Goal: Browse casually

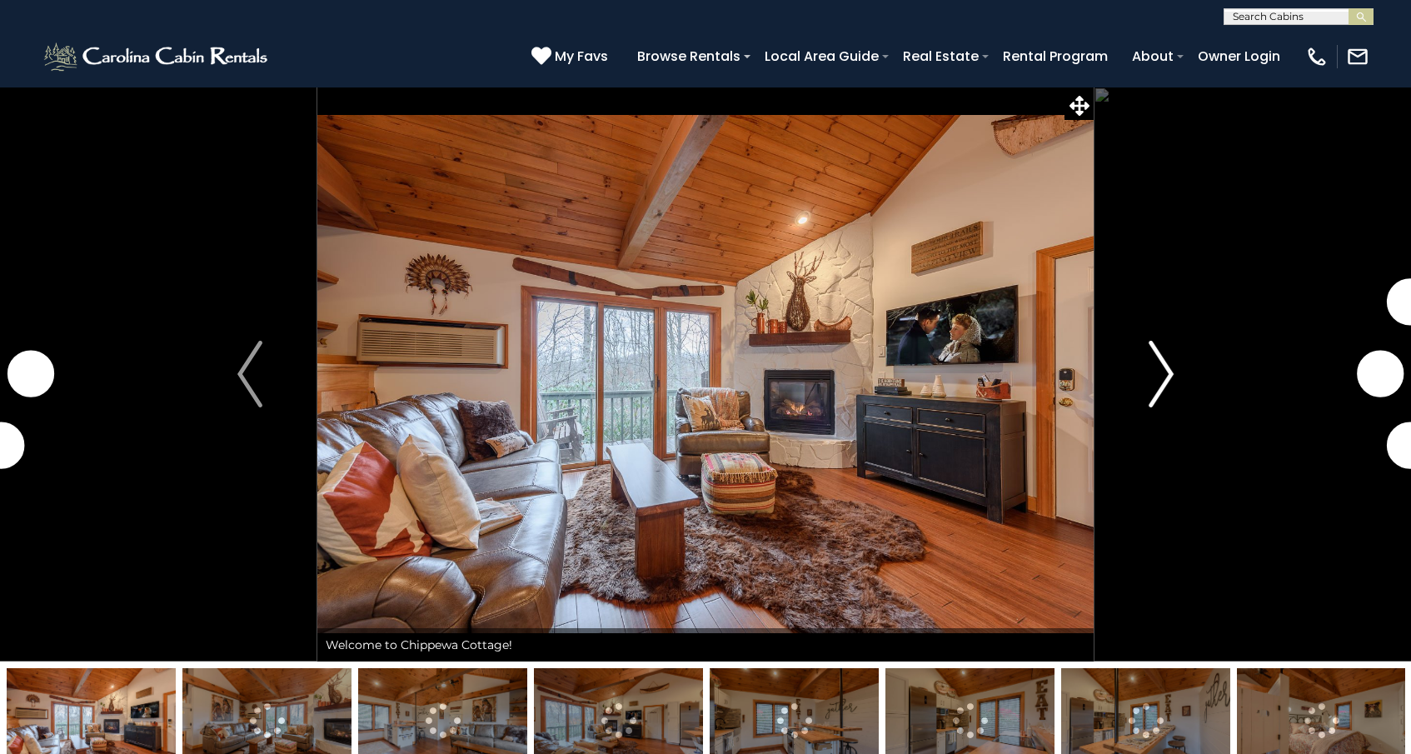
click at [1173, 377] on img "Next" at bounding box center [1161, 374] width 25 height 67
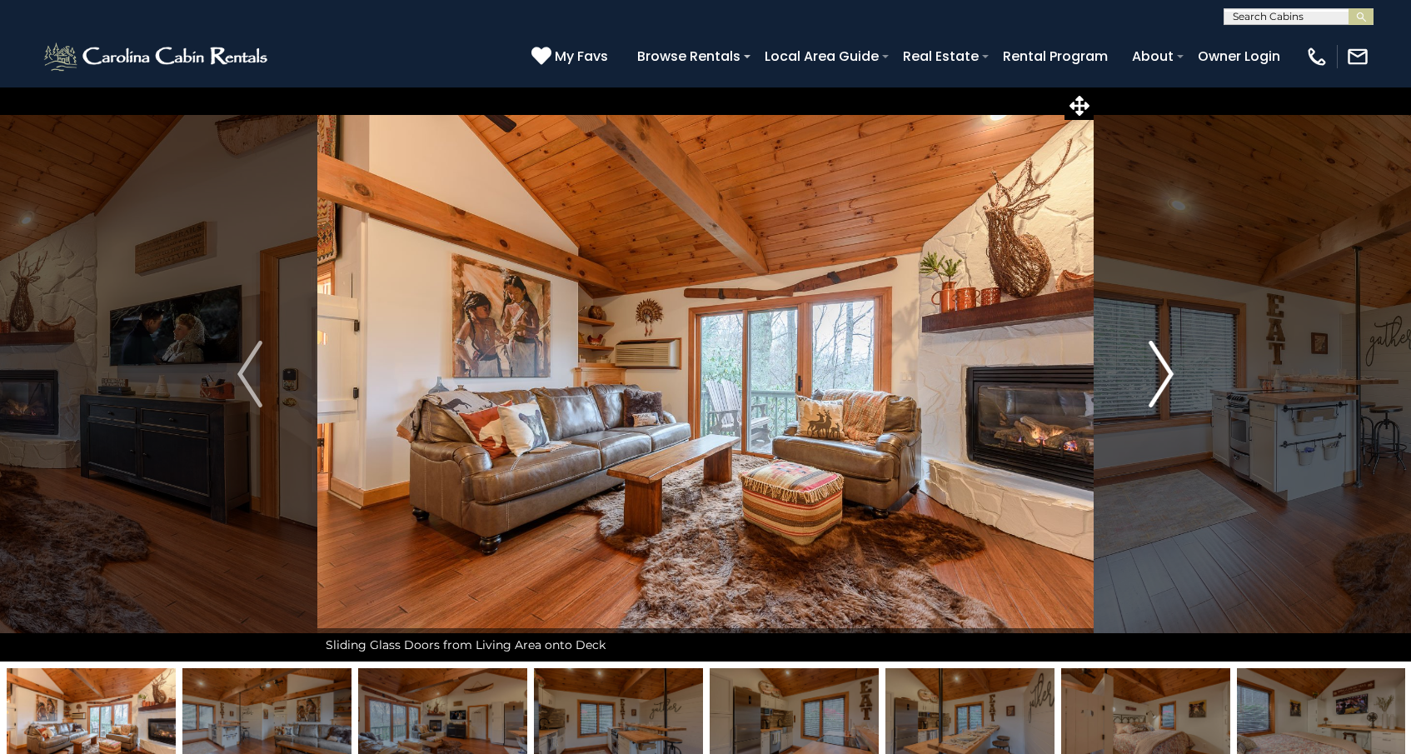
click at [1173, 377] on img "Next" at bounding box center [1161, 374] width 25 height 67
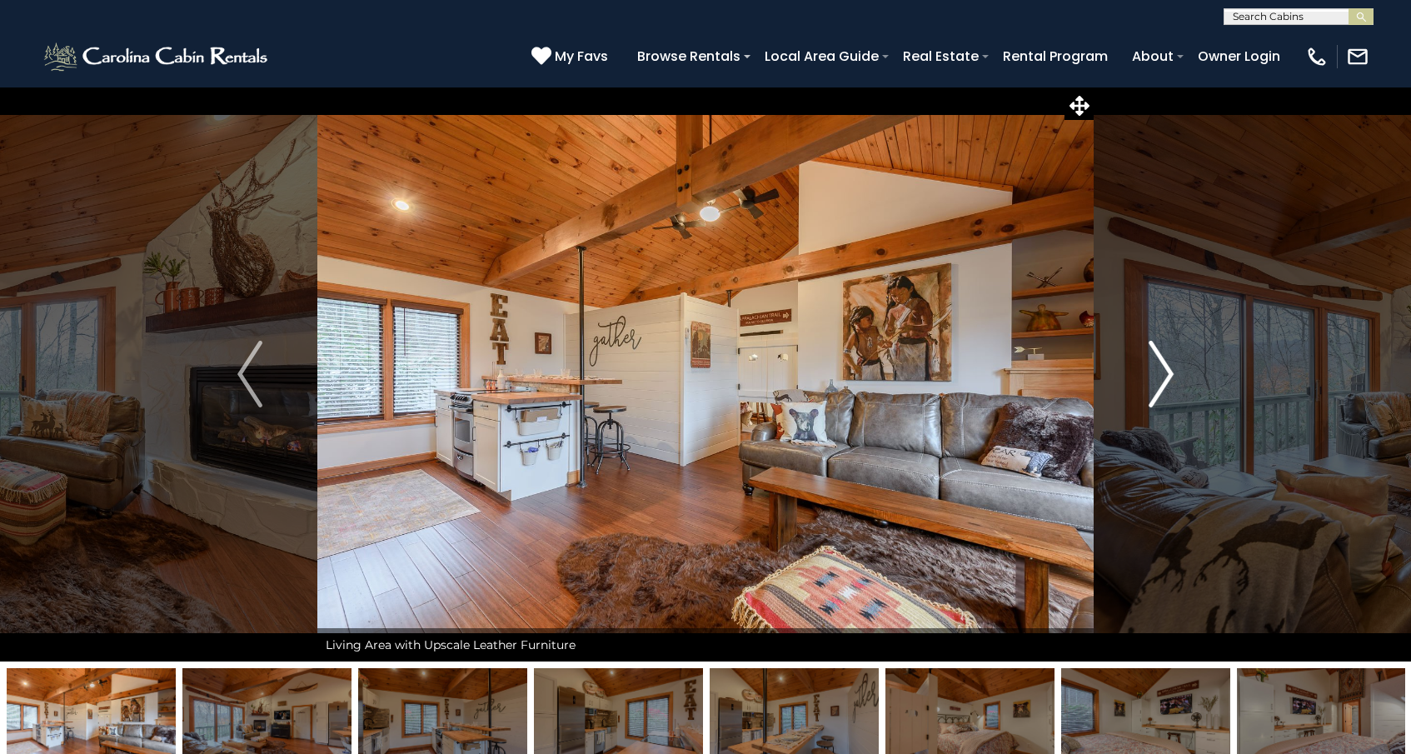
click at [1173, 377] on img "Next" at bounding box center [1161, 374] width 25 height 67
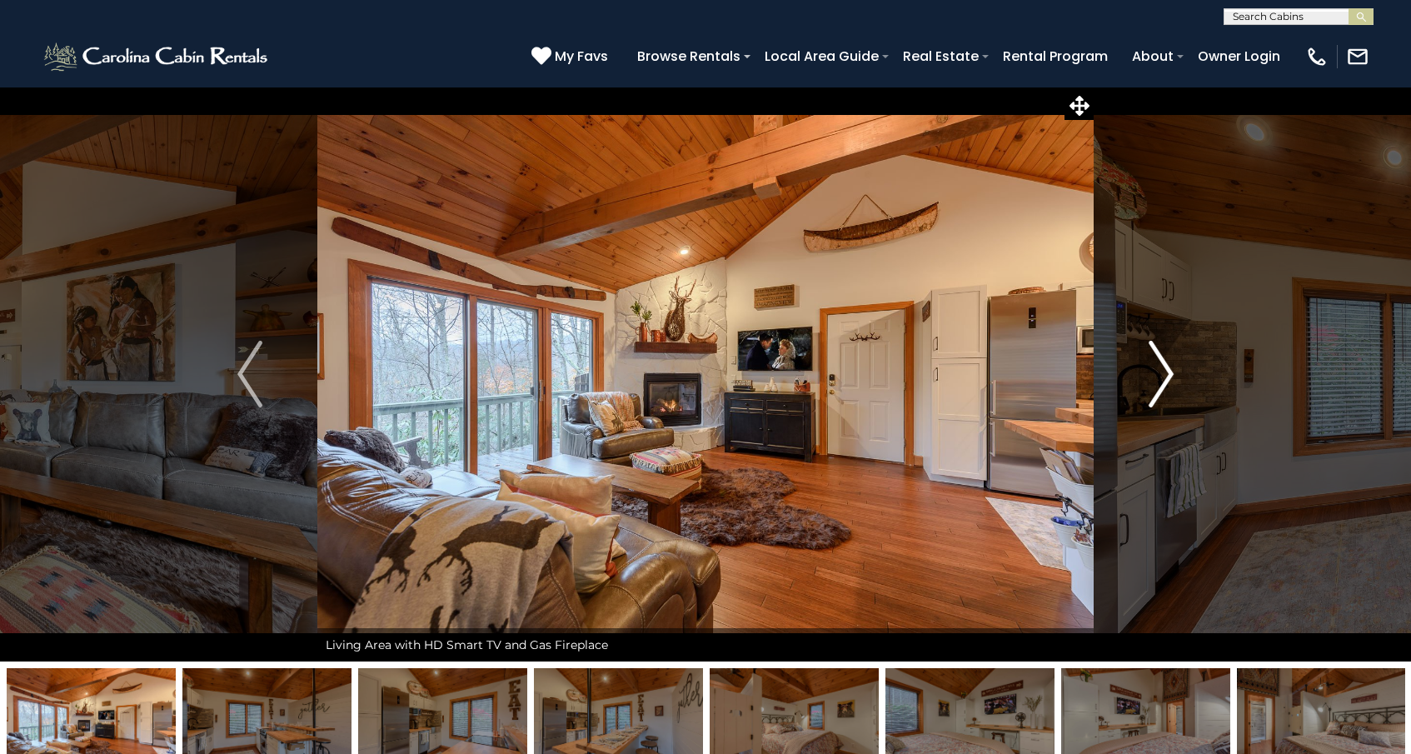
click at [1173, 377] on img "Next" at bounding box center [1161, 374] width 25 height 67
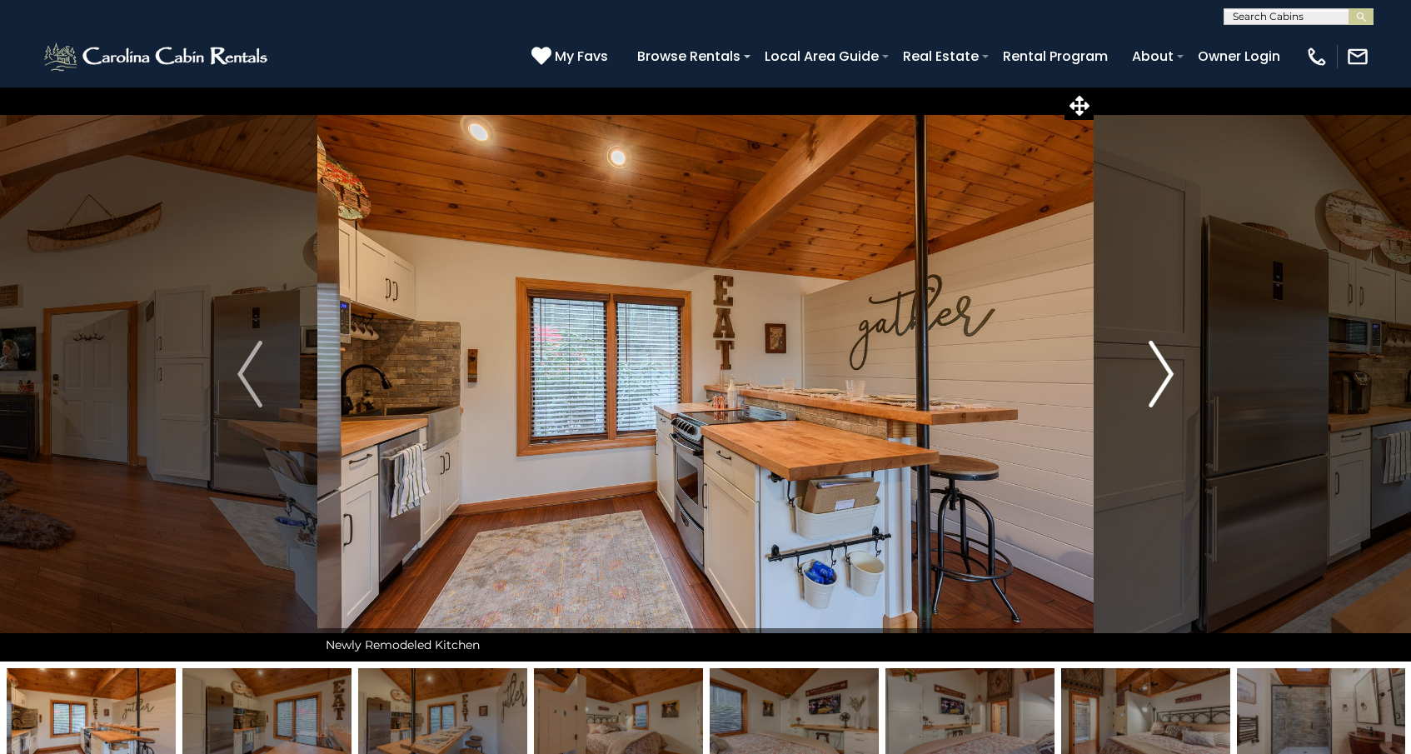
click at [1173, 377] on img "Next" at bounding box center [1161, 374] width 25 height 67
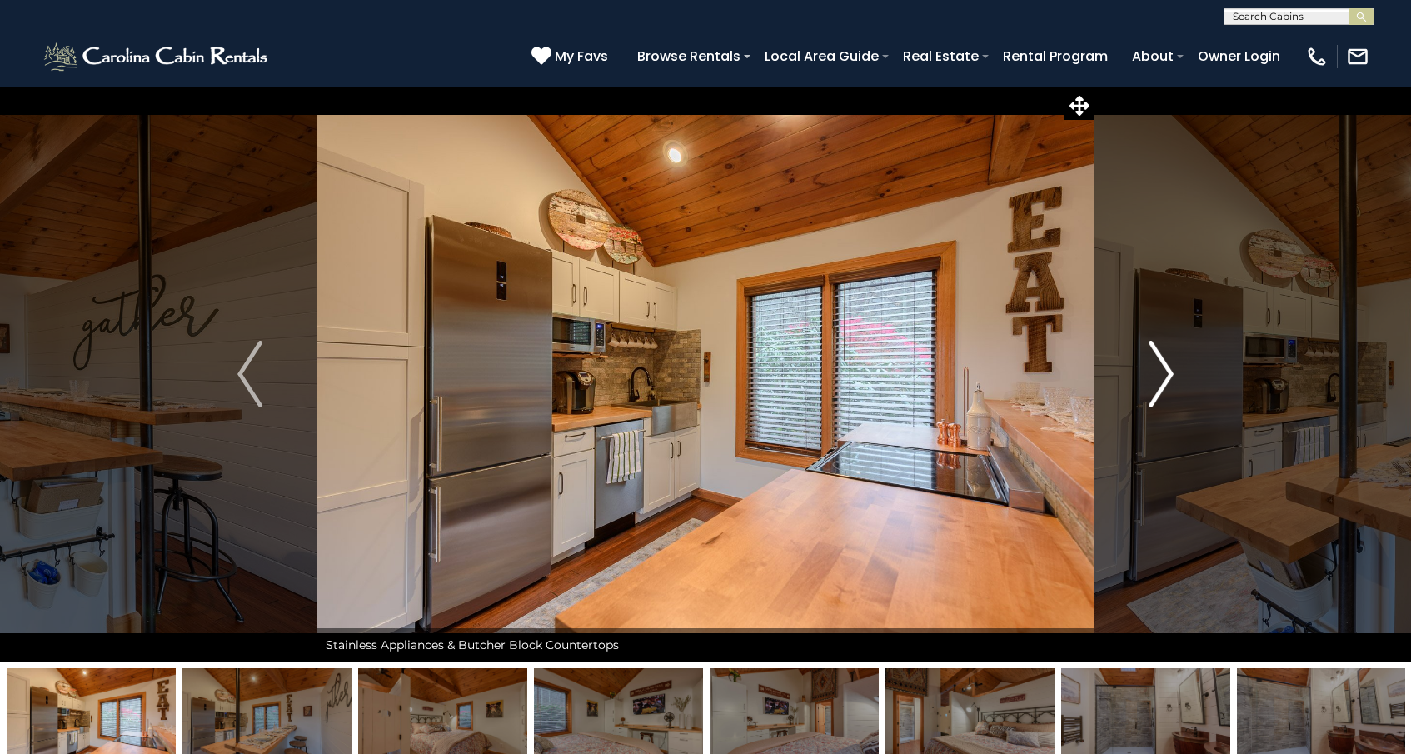
click at [1173, 377] on img "Next" at bounding box center [1161, 374] width 25 height 67
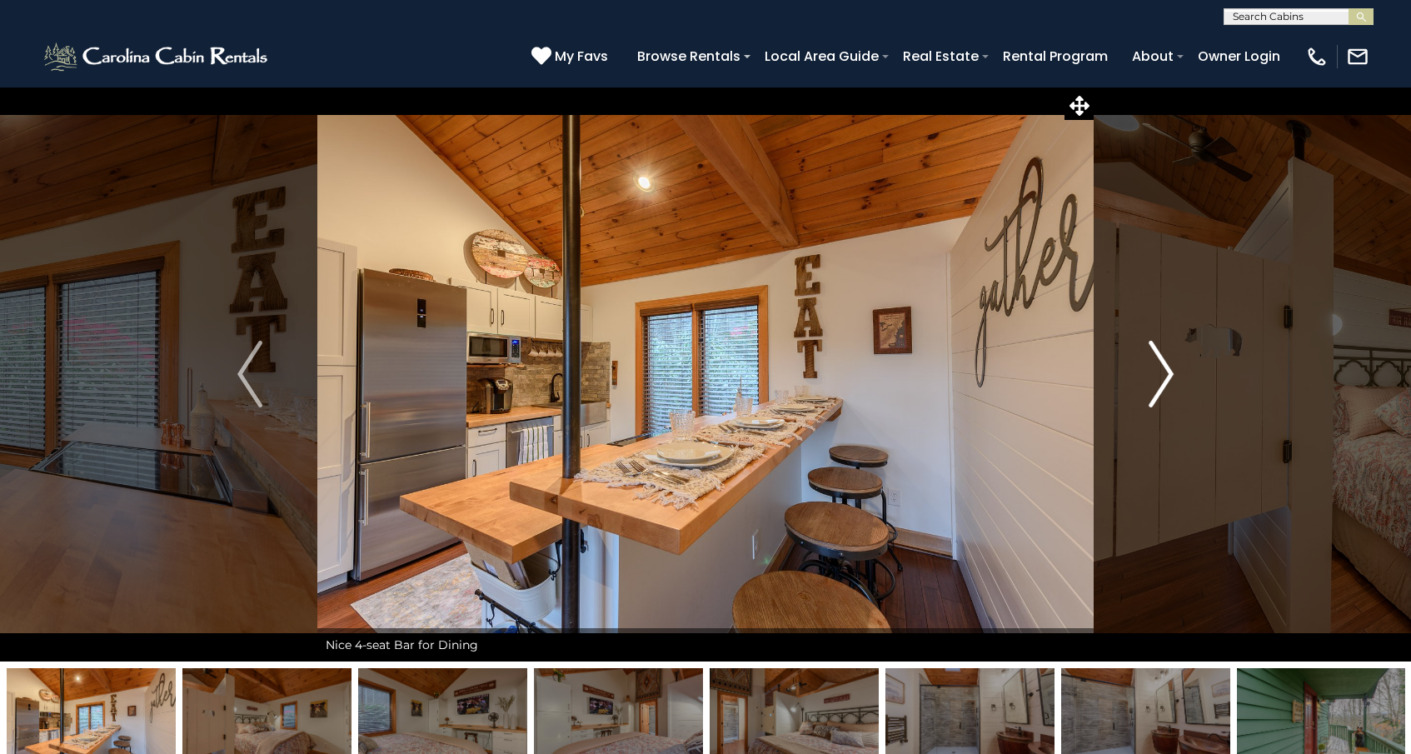
click at [1173, 377] on img "Next" at bounding box center [1161, 374] width 25 height 67
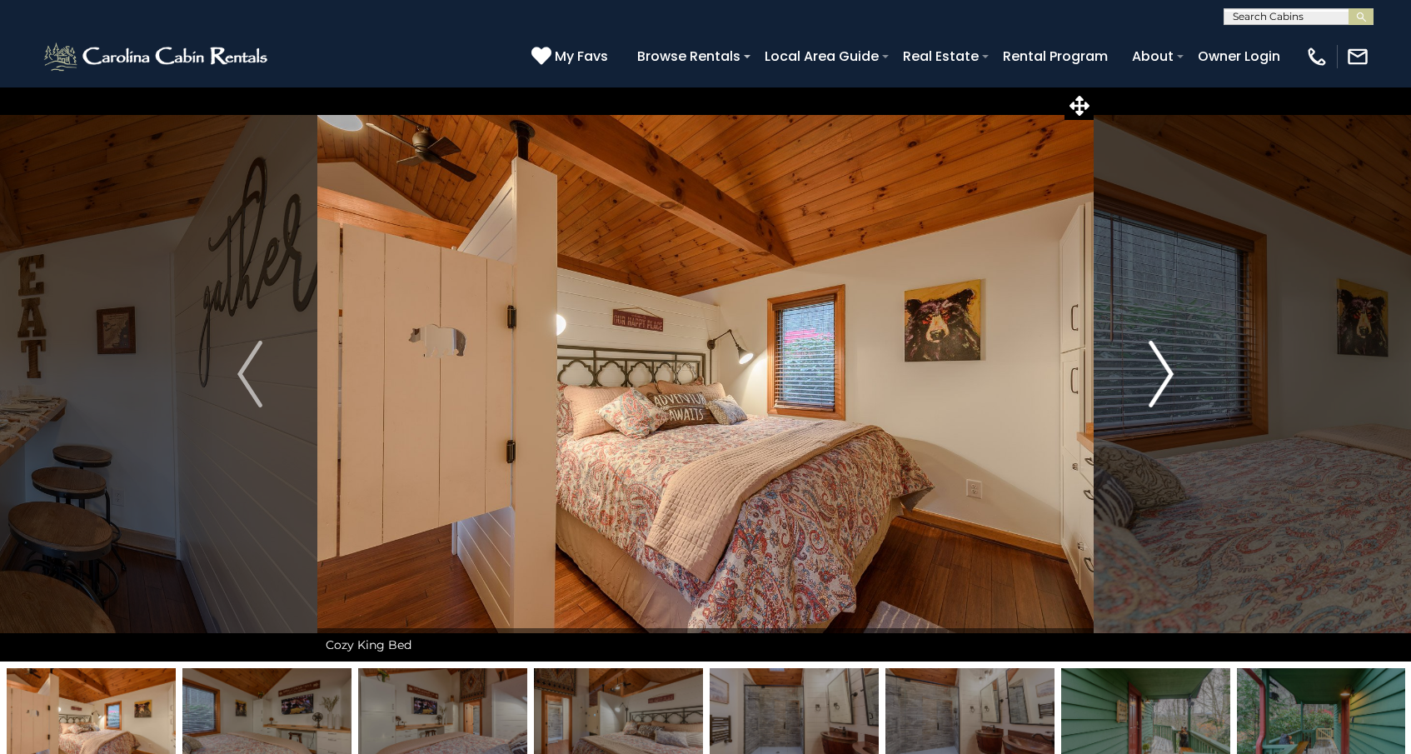
click at [1173, 377] on img "Next" at bounding box center [1161, 374] width 25 height 67
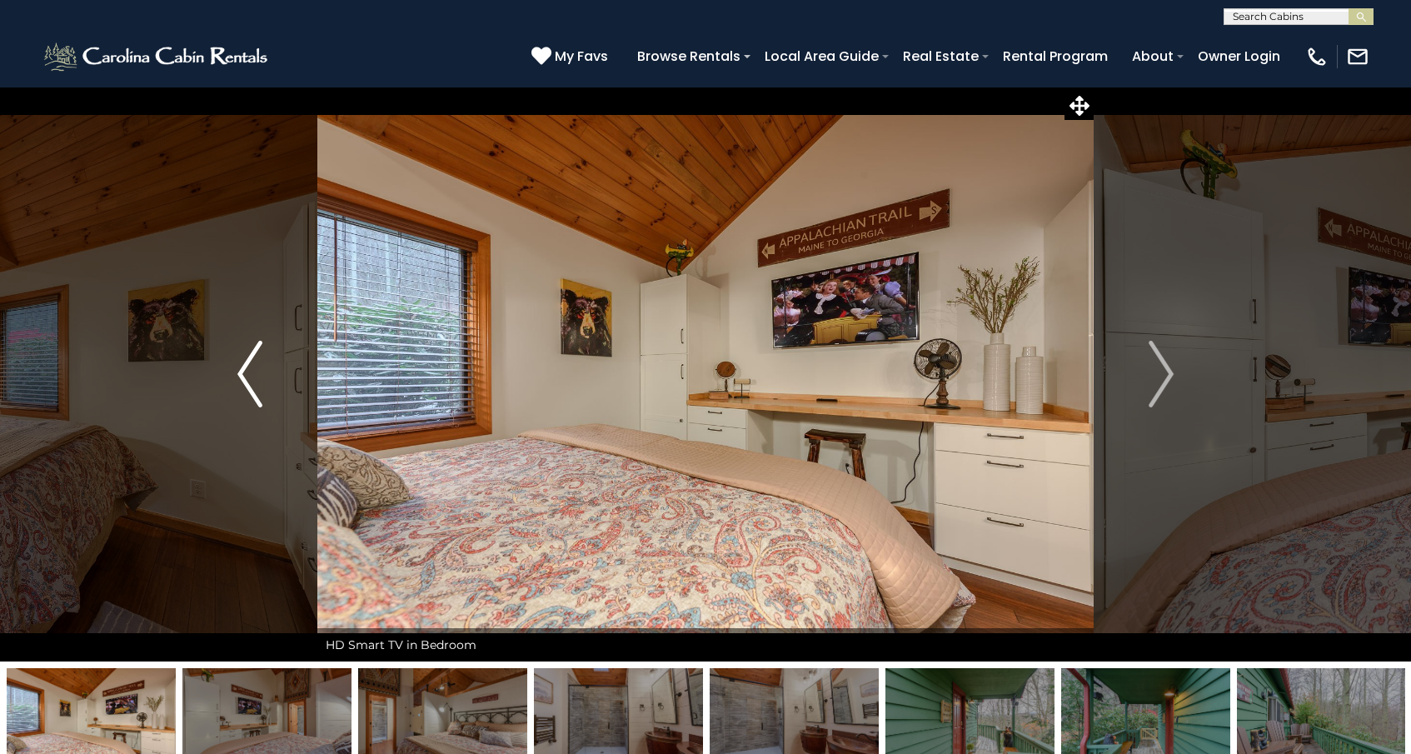
click at [250, 372] on img "Previous" at bounding box center [249, 374] width 25 height 67
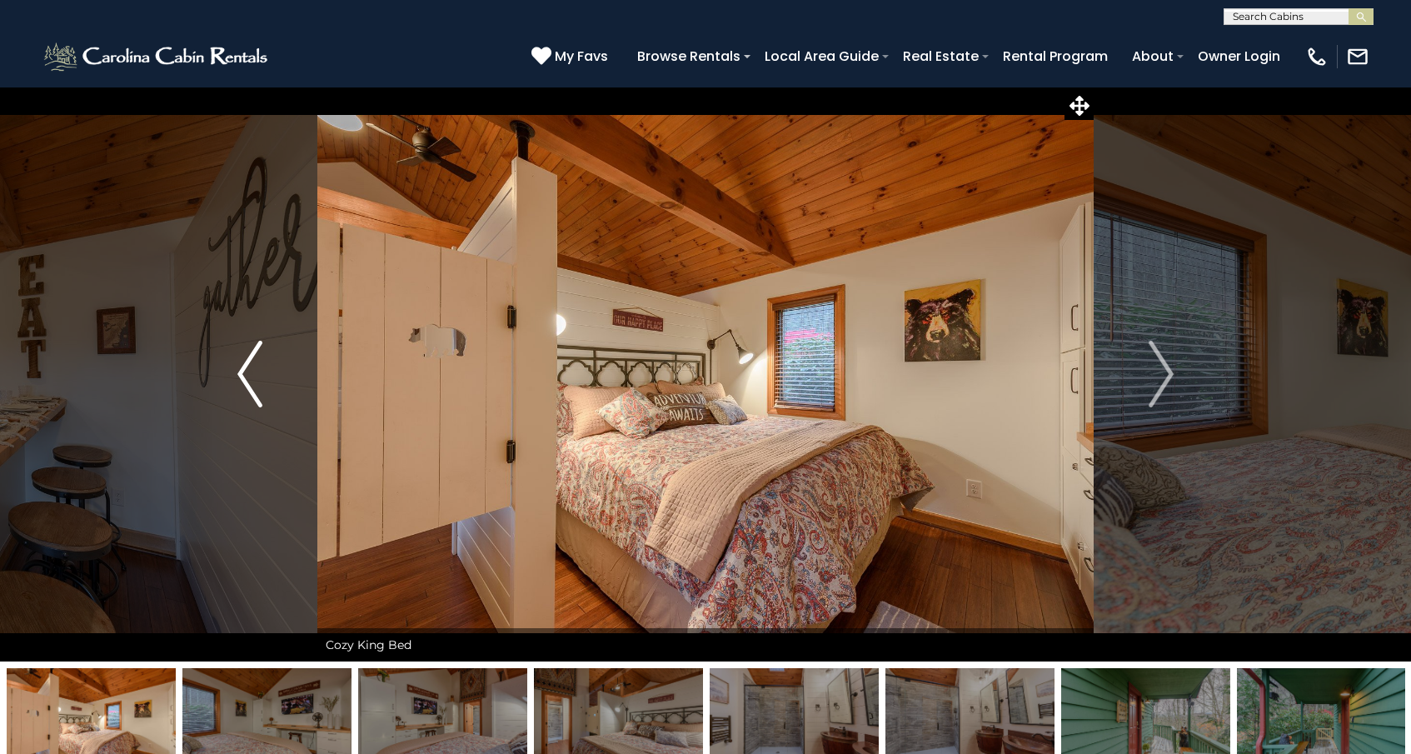
click at [250, 372] on img "Previous" at bounding box center [249, 374] width 25 height 67
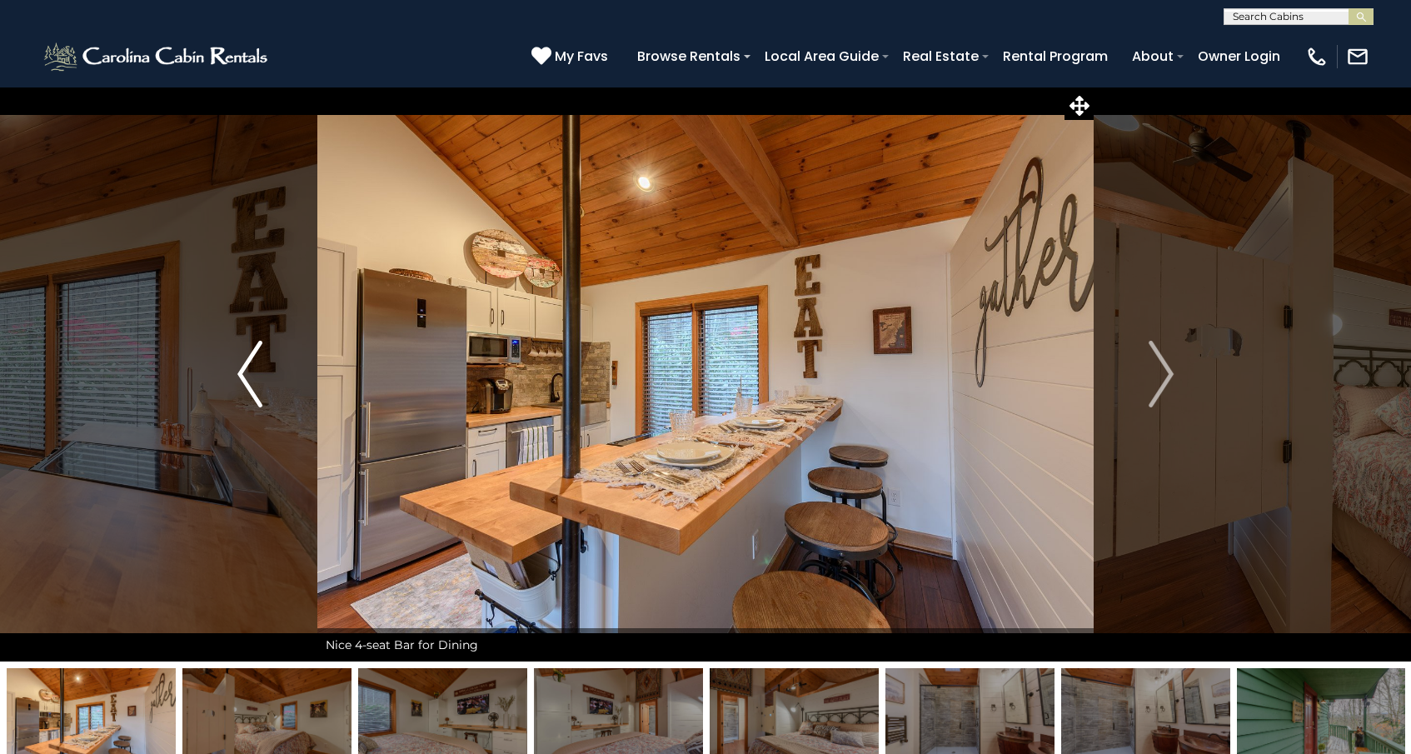
click at [250, 372] on img "Previous" at bounding box center [249, 374] width 25 height 67
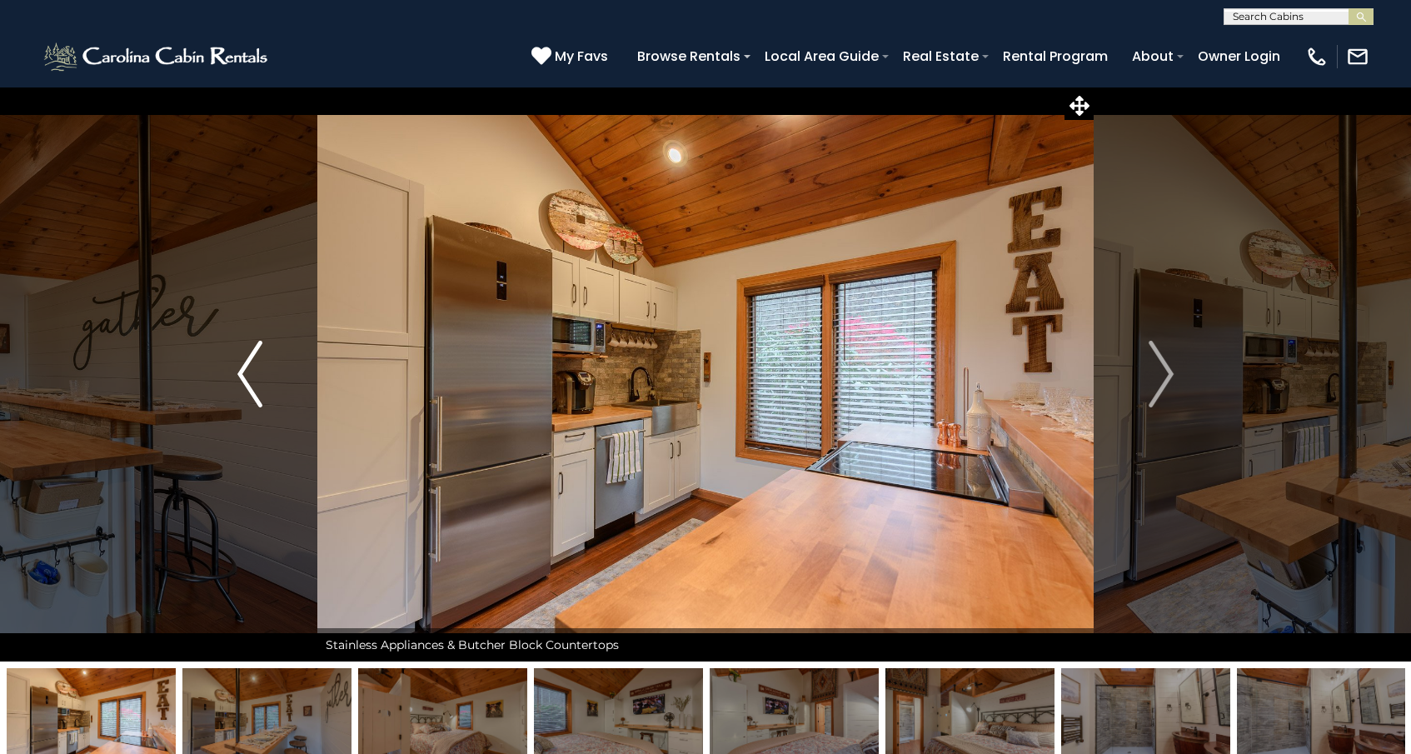
click at [250, 372] on img "Previous" at bounding box center [249, 374] width 25 height 67
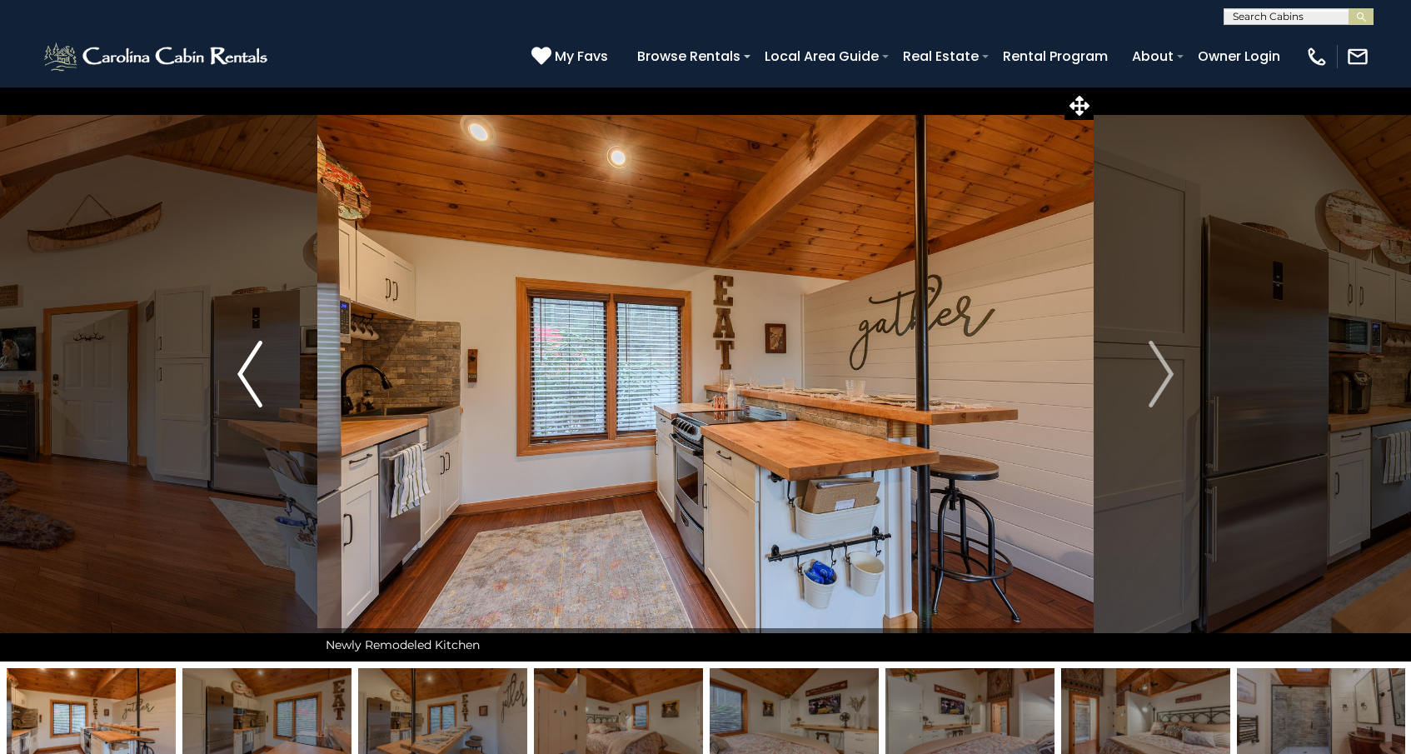
click at [250, 372] on img "Previous" at bounding box center [249, 374] width 25 height 67
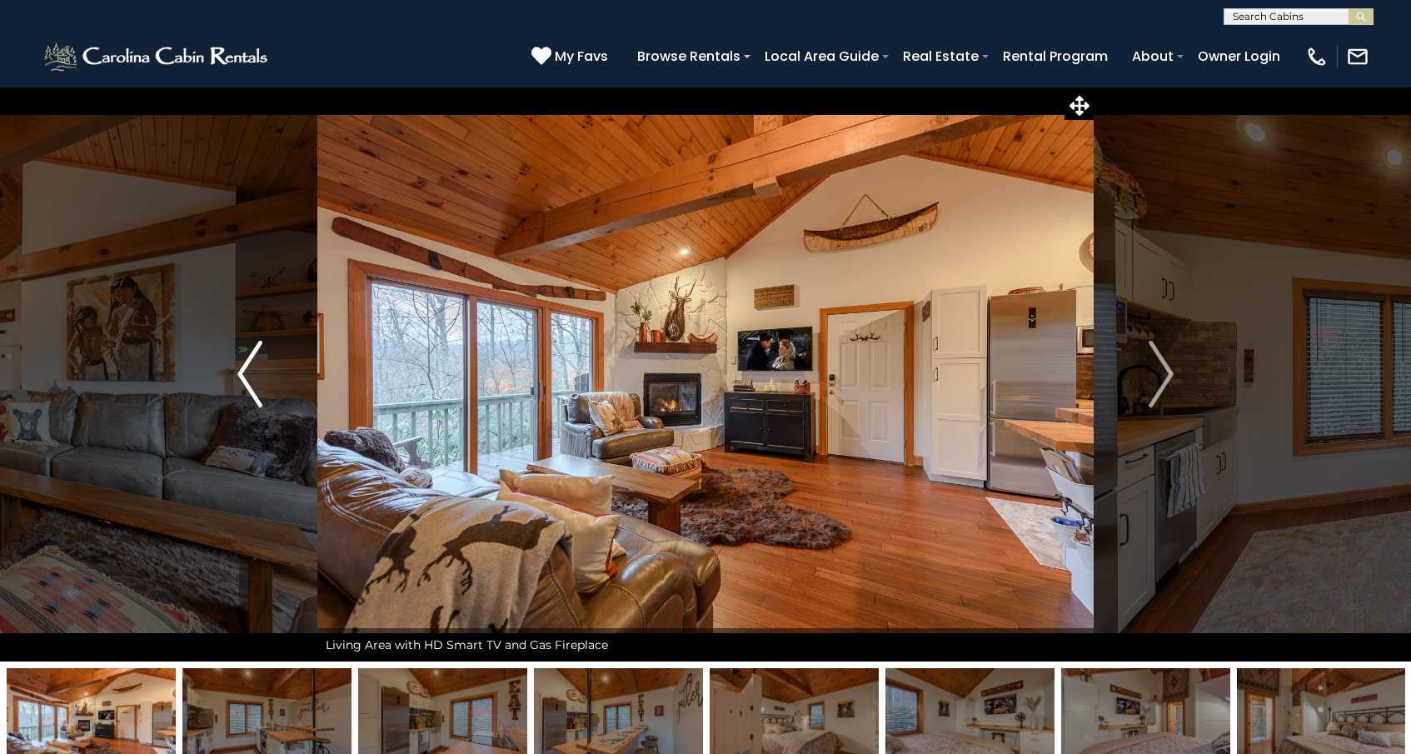
click at [250, 372] on img "Previous" at bounding box center [249, 374] width 25 height 67
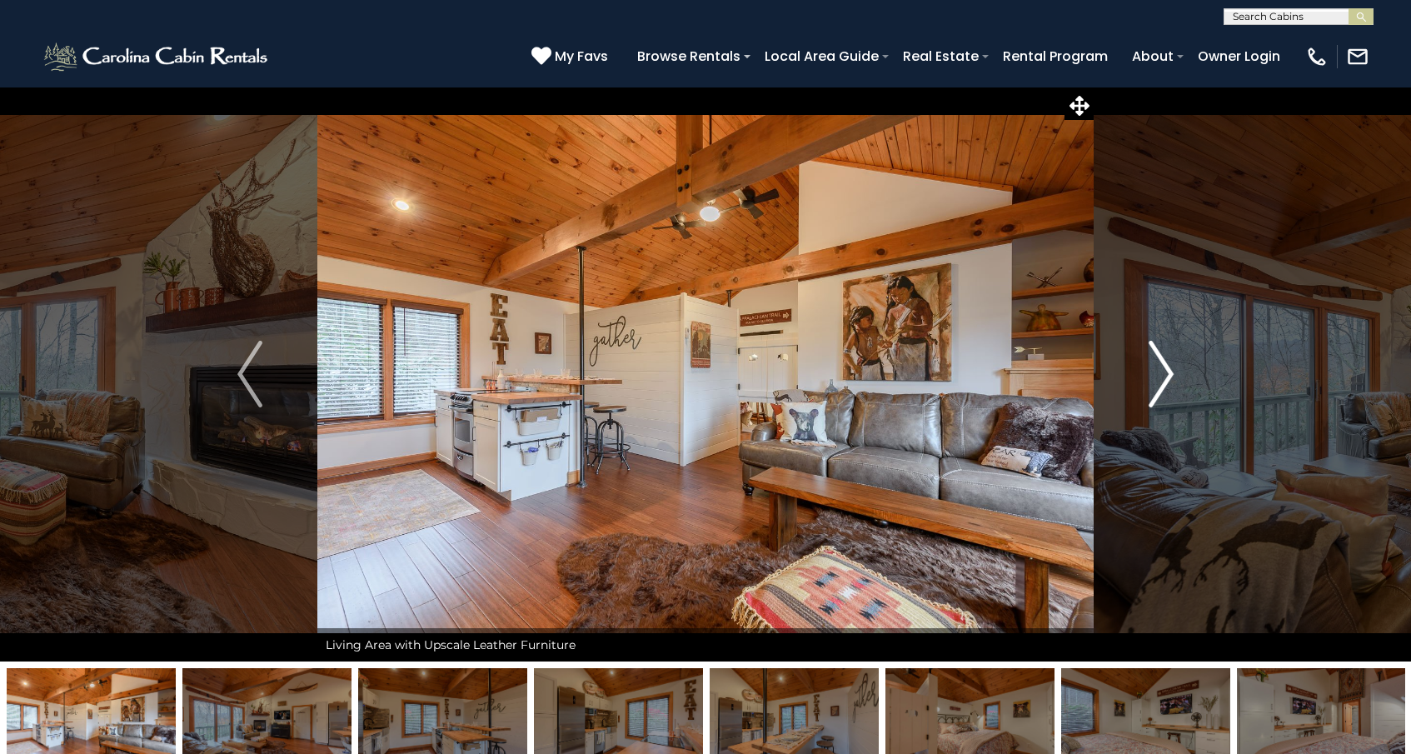
click at [1160, 377] on img "Next" at bounding box center [1161, 374] width 25 height 67
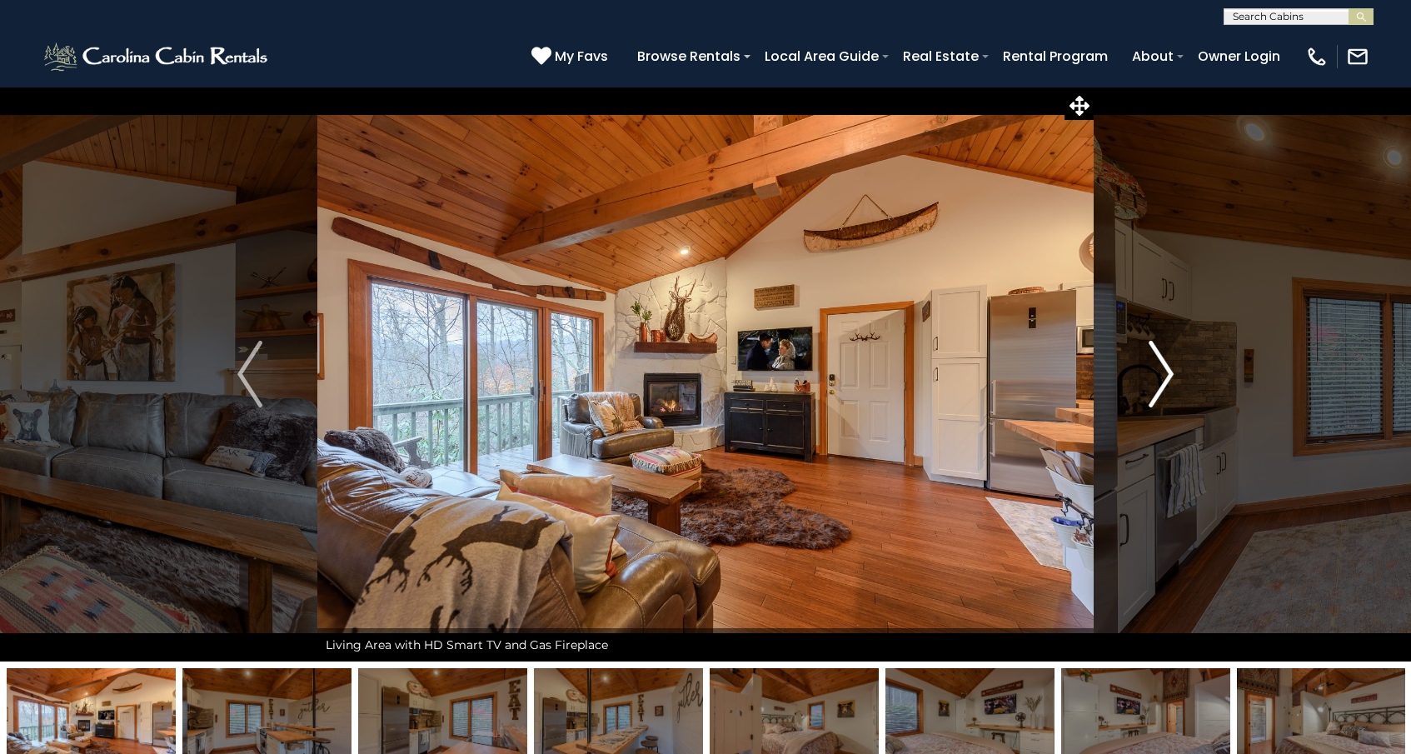
click at [1160, 377] on img "Next" at bounding box center [1161, 374] width 25 height 67
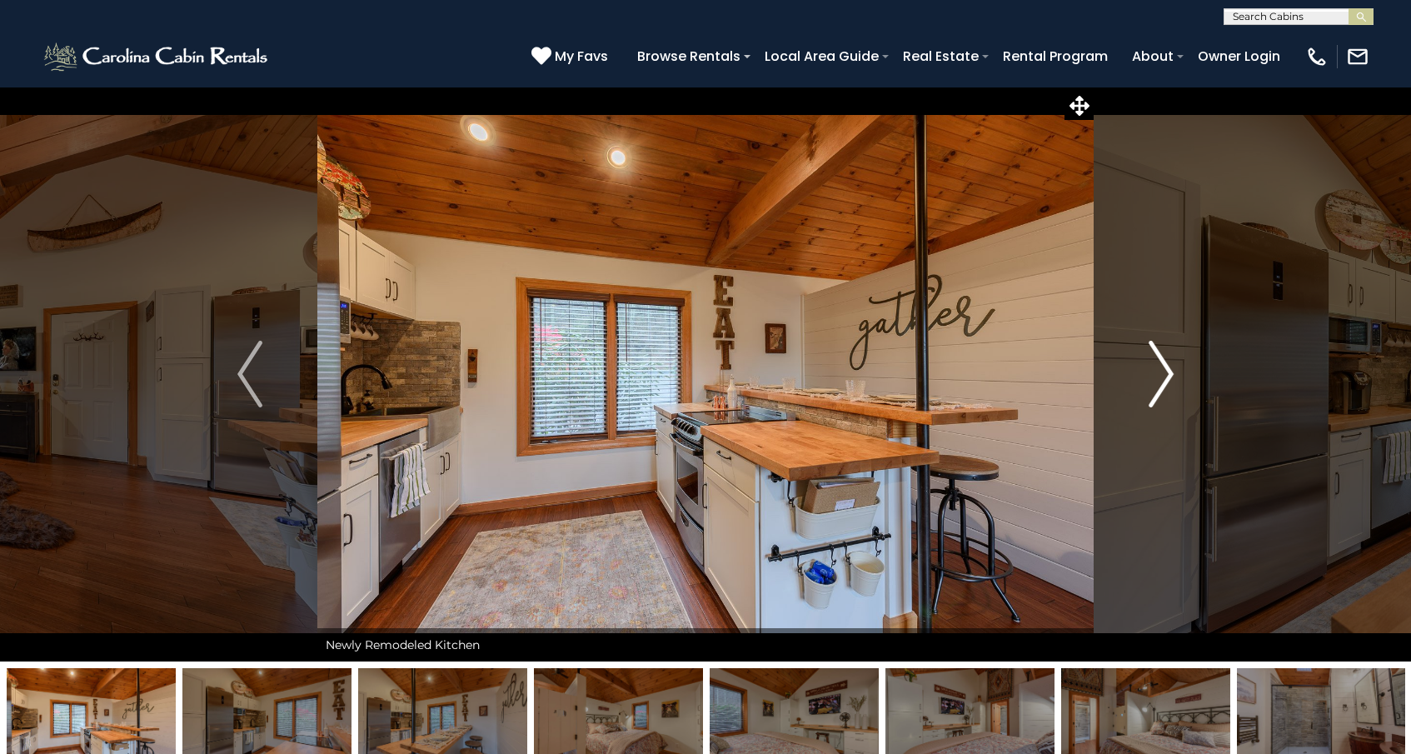
click at [1160, 377] on img "Next" at bounding box center [1161, 374] width 25 height 67
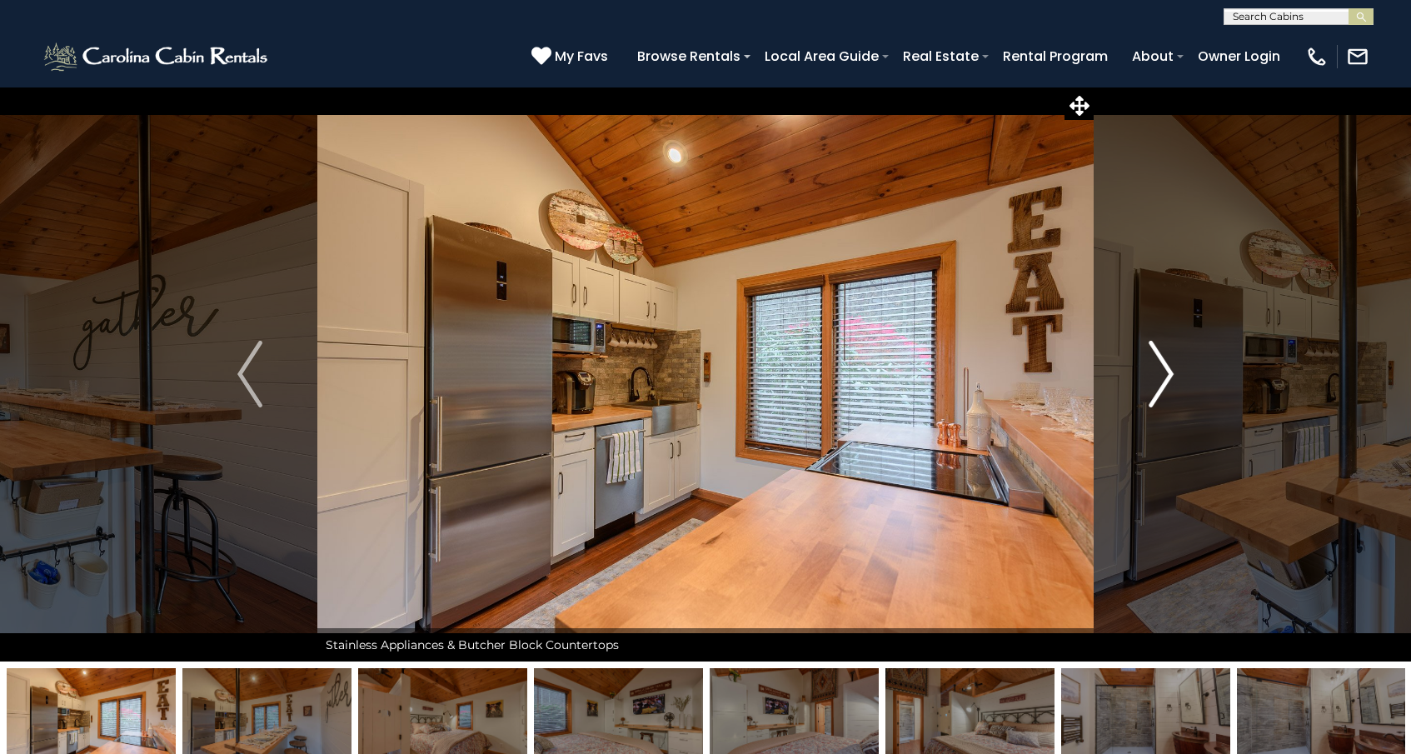
click at [1160, 377] on img "Next" at bounding box center [1161, 374] width 25 height 67
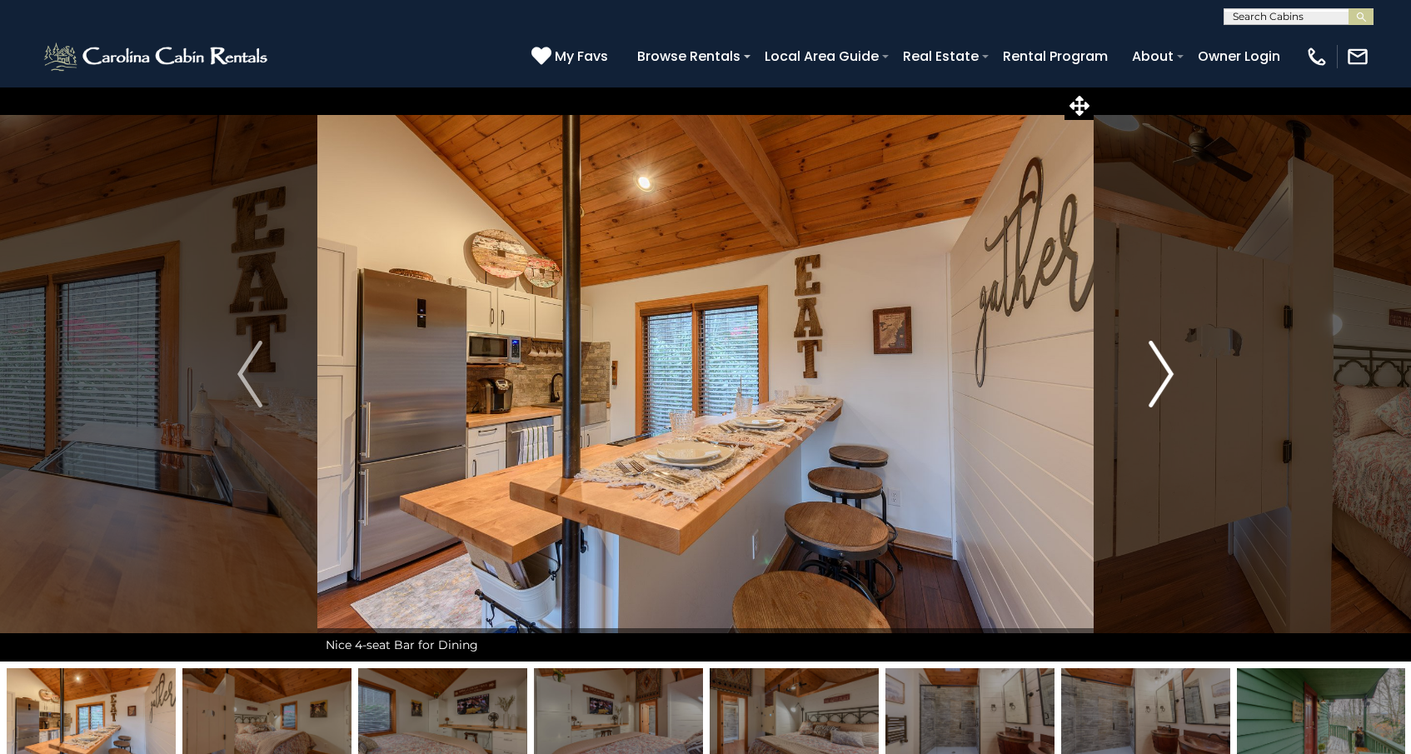
click at [1160, 377] on img "Next" at bounding box center [1161, 374] width 25 height 67
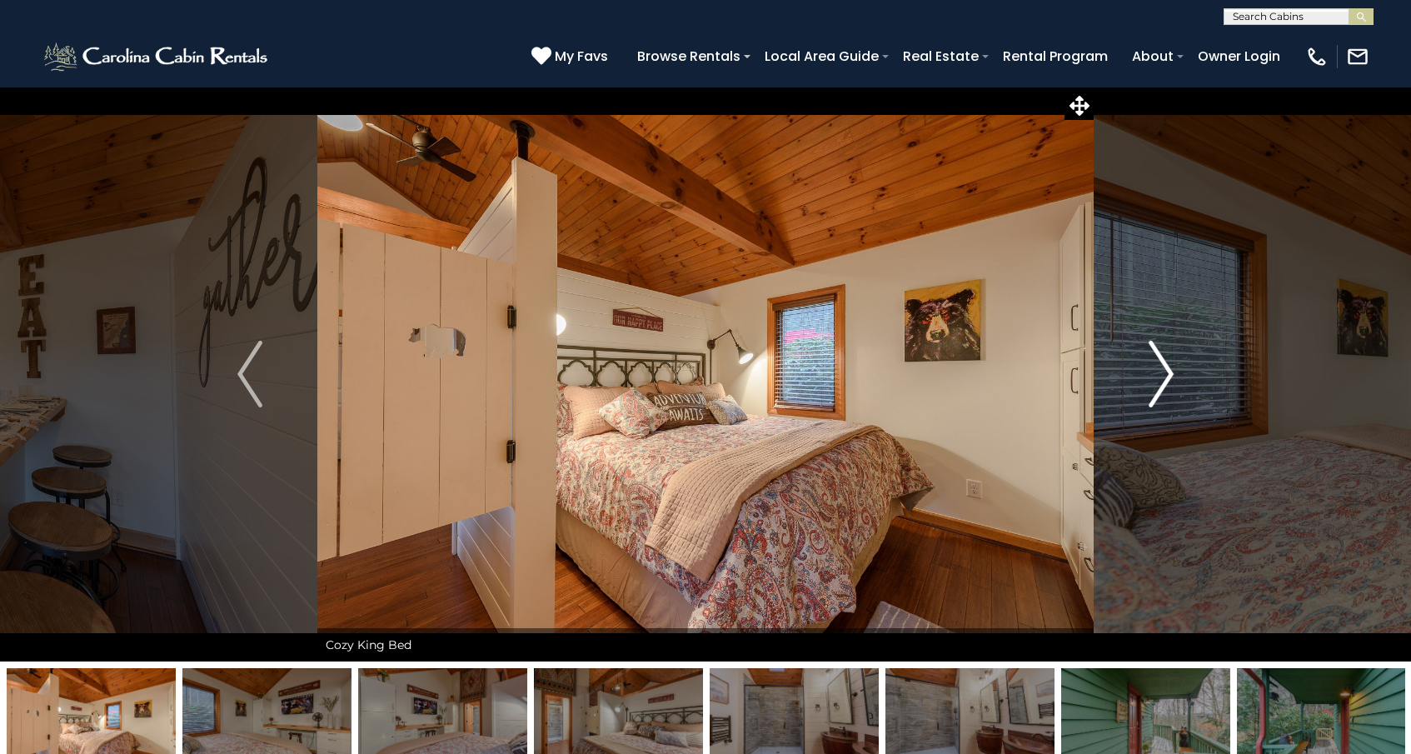
click at [1156, 373] on img "Next" at bounding box center [1161, 374] width 25 height 67
